Goal: Task Accomplishment & Management: Manage account settings

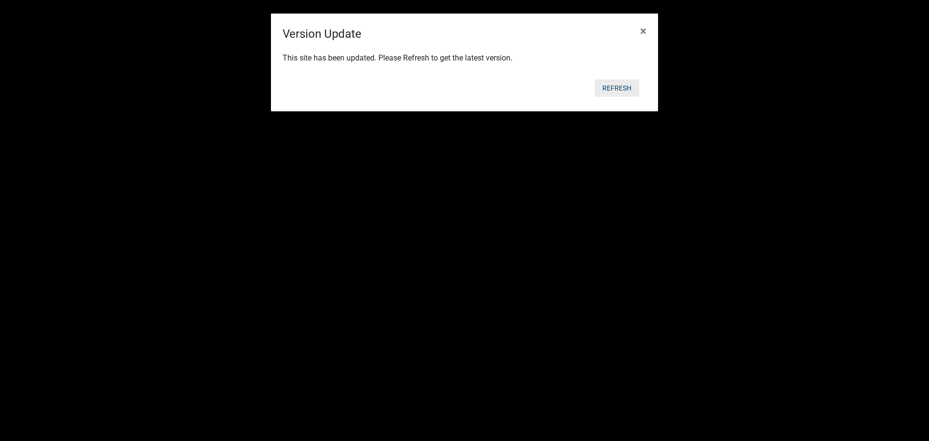
click at [616, 89] on button "Refresh" at bounding box center [617, 87] width 45 height 17
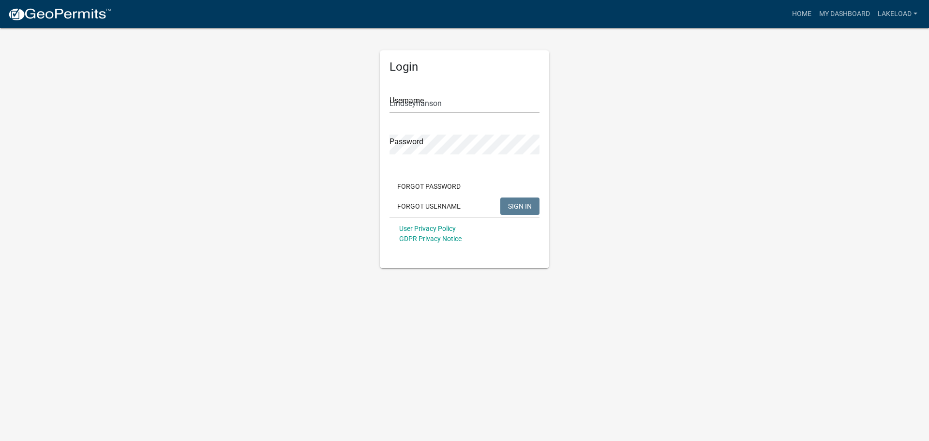
click at [741, 159] on app-login-view "more_horiz Home My Dashboard lakeload Account Logout Login Username Lindseyhans…" at bounding box center [464, 134] width 929 height 268
drag, startPoint x: 460, startPoint y: 101, endPoint x: 374, endPoint y: 104, distance: 85.7
click at [374, 104] on div "Login Username [PERSON_NAME] Password Forgot Password Forgot Username SIGN IN U…" at bounding box center [464, 147] width 184 height 241
type input "ffmacman14"
click at [353, 148] on div "Login Username ffmacman14 Password Forgot Password Forgot Username SIGN IN User…" at bounding box center [464, 147] width 551 height 241
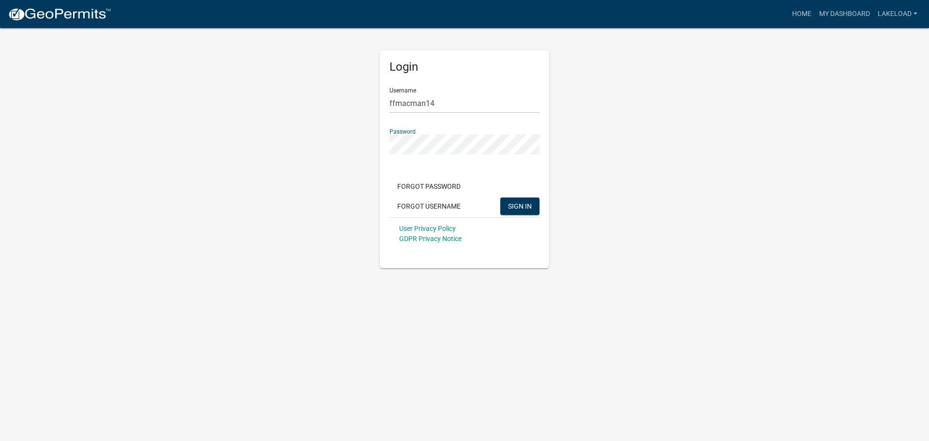
click at [733, 229] on div "Login Username ffmacman14 Password Forgot Password Forgot Username SIGN IN User…" at bounding box center [464, 147] width 551 height 241
click at [526, 207] on span "SIGN IN" at bounding box center [520, 206] width 24 height 8
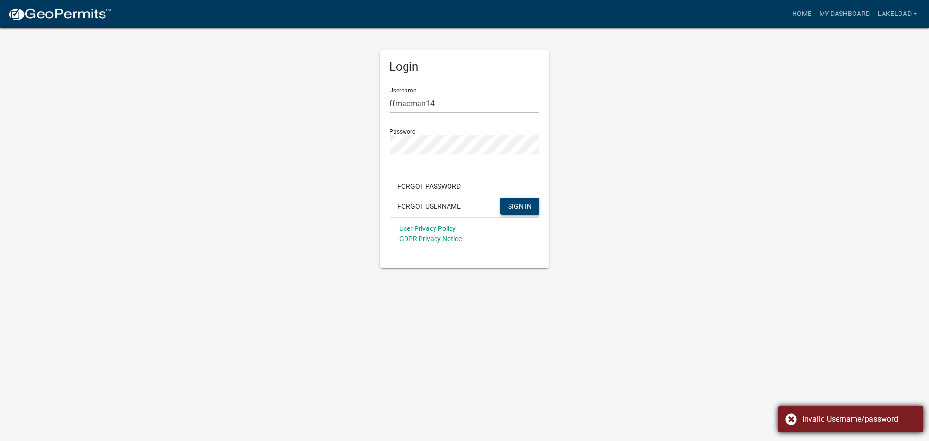
click at [792, 417] on div "Invalid Username/password" at bounding box center [850, 419] width 145 height 26
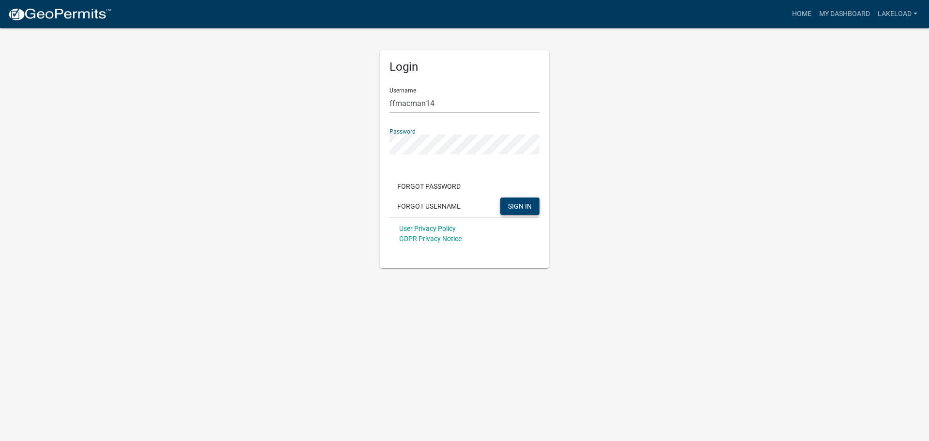
click at [335, 153] on div "Login Username ffmacman14 Password Forgot Password Forgot Username SIGN IN User…" at bounding box center [464, 147] width 551 height 241
click at [500, 197] on button "SIGN IN" at bounding box center [519, 205] width 39 height 17
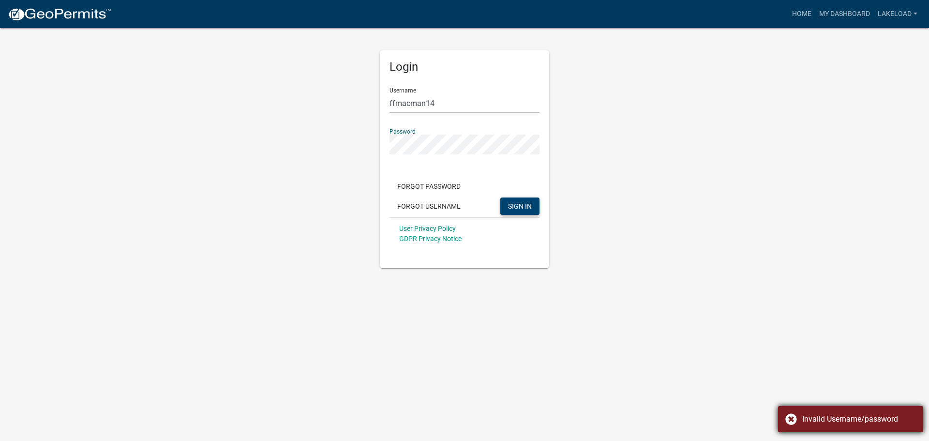
click at [797, 420] on div "Invalid Username/password" at bounding box center [850, 419] width 145 height 26
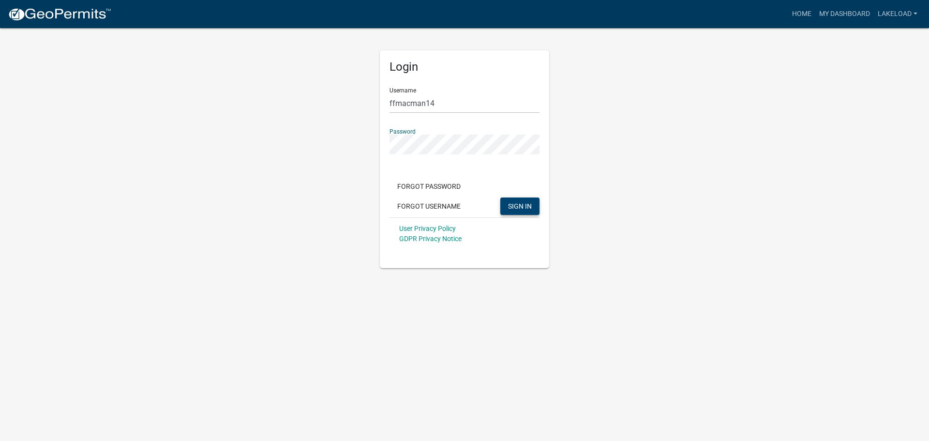
click at [369, 150] on div "Login Username ffmacman14 Password Forgot Password Forgot Username SIGN IN User…" at bounding box center [464, 147] width 551 height 241
click at [500, 197] on button "SIGN IN" at bounding box center [519, 205] width 39 height 17
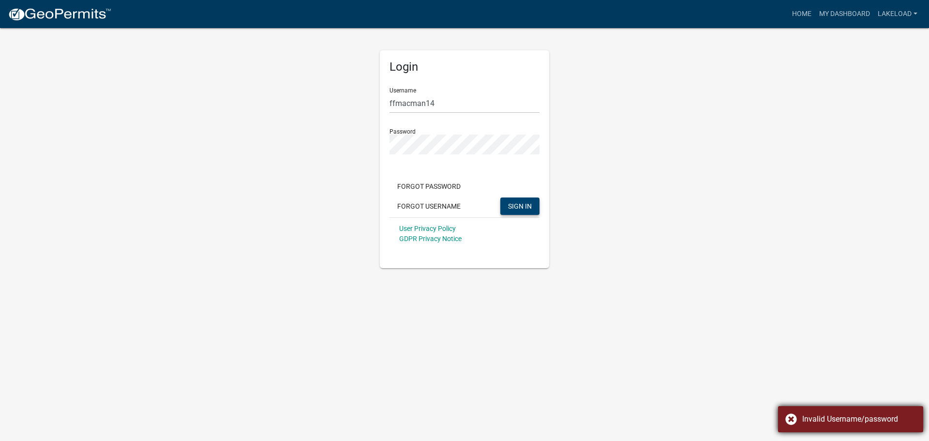
click at [789, 417] on div "Invalid Username/password" at bounding box center [850, 419] width 145 height 26
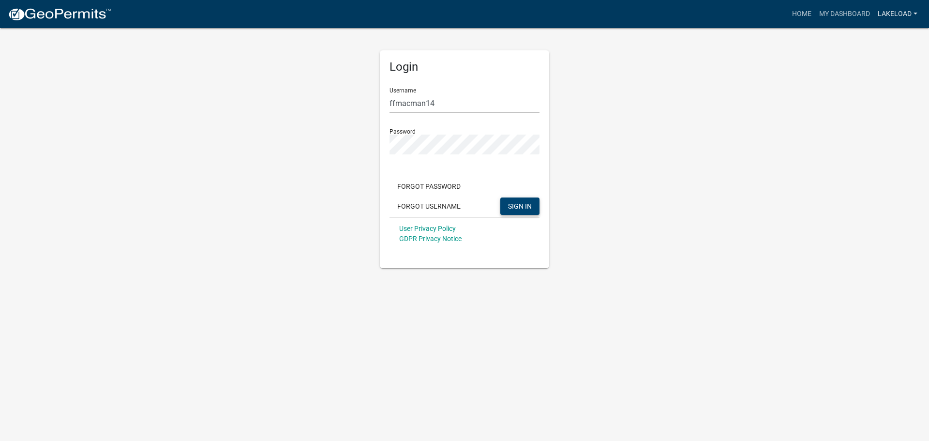
click at [910, 11] on link "lakeload" at bounding box center [897, 14] width 47 height 18
click at [793, 121] on app-login-view "more_horiz Home My Dashboard lakeload Account Logout Login Username ffmacman14 …" at bounding box center [464, 134] width 929 height 268
click at [318, 149] on div "Login Username ffmacman14 Password Forgot Password Forgot Username SIGN IN User…" at bounding box center [464, 147] width 551 height 241
click at [500, 197] on button "SIGN IN" at bounding box center [519, 205] width 39 height 17
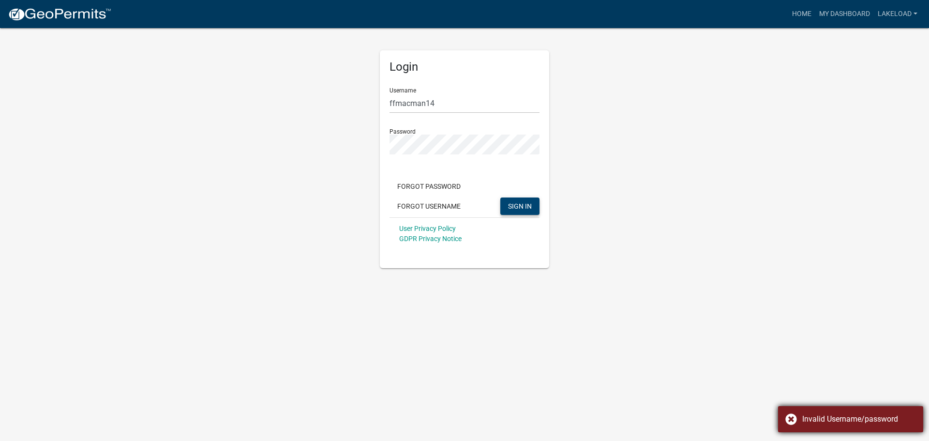
click at [791, 422] on div "Invalid Username/password" at bounding box center [850, 419] width 145 height 26
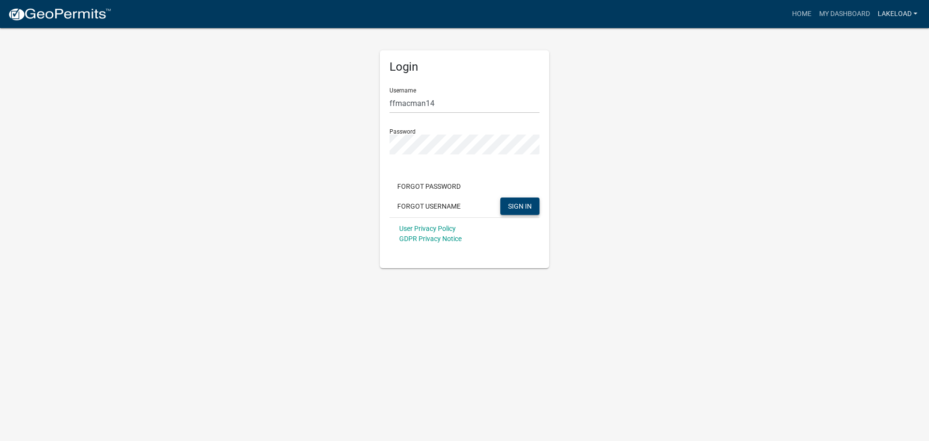
click at [908, 12] on link "lakeload" at bounding box center [897, 14] width 47 height 18
click at [874, 71] on link "Logout" at bounding box center [882, 71] width 77 height 23
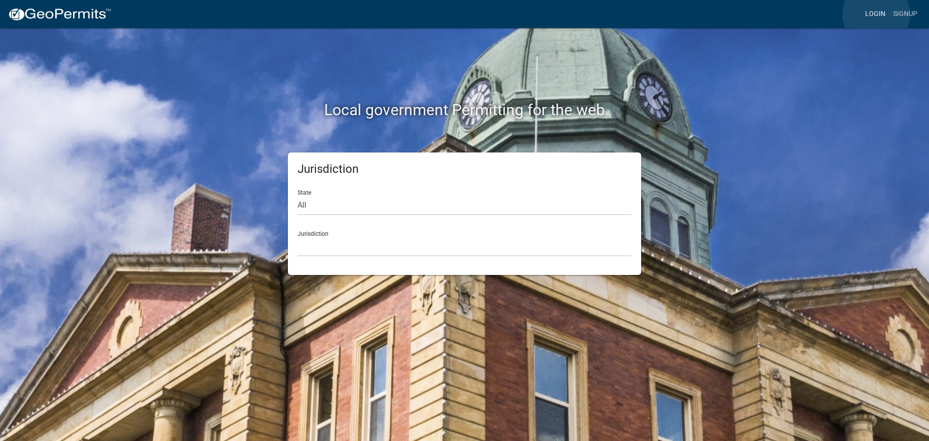
click at [876, 15] on link "Login" at bounding box center [875, 14] width 28 height 18
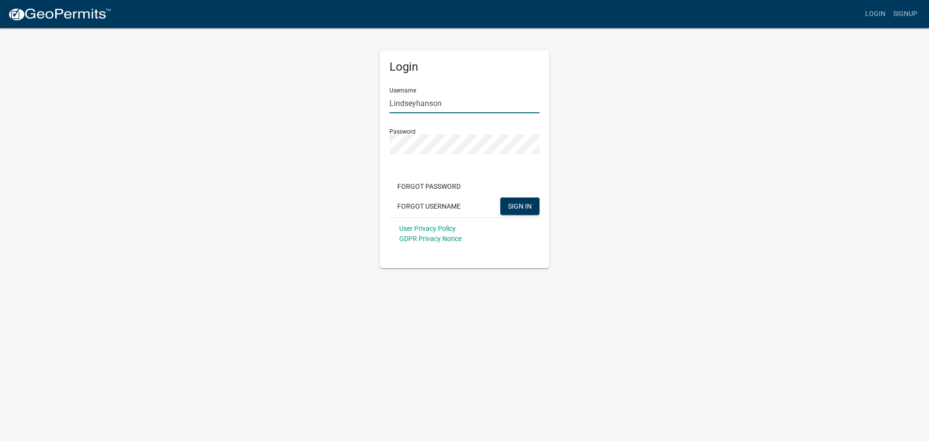
click at [454, 105] on input "Lindseyhanson" at bounding box center [464, 103] width 150 height 20
type input "MJevne"
click at [517, 201] on button "SIGN IN" at bounding box center [519, 205] width 39 height 17
